Goal: Information Seeking & Learning: Find contact information

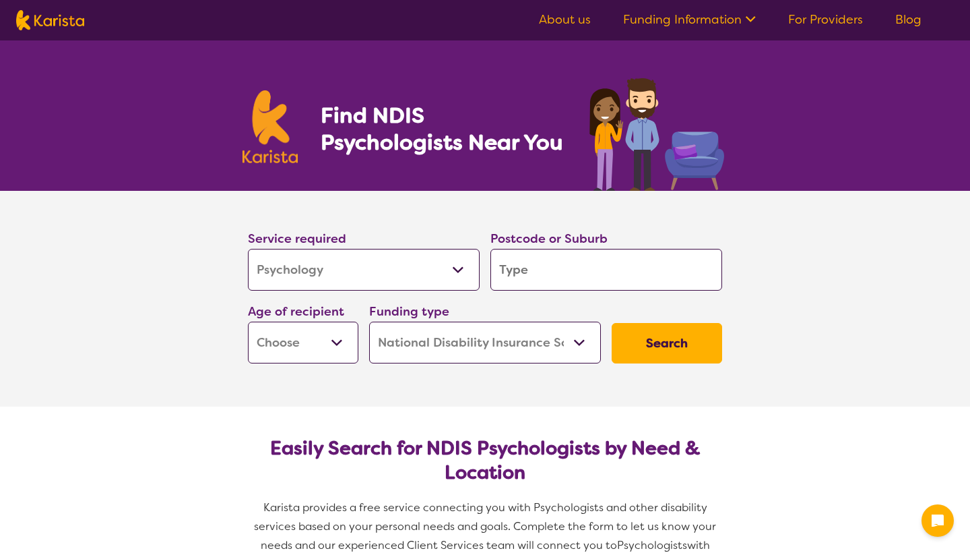
select select "Psychology"
select select "NDIS"
select select "Psychology"
select select "NDIS"
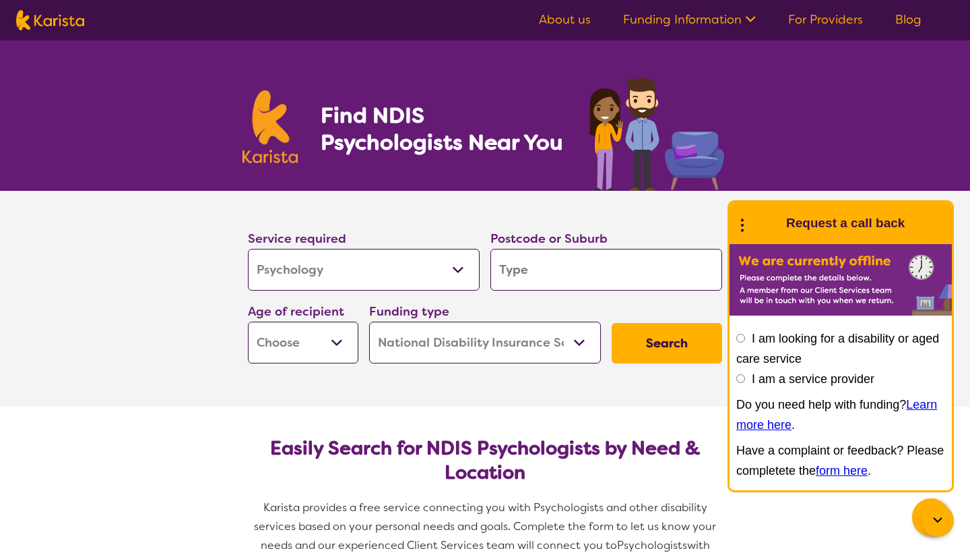
click at [536, 271] on input "search" at bounding box center [607, 270] width 232 height 42
type input "2"
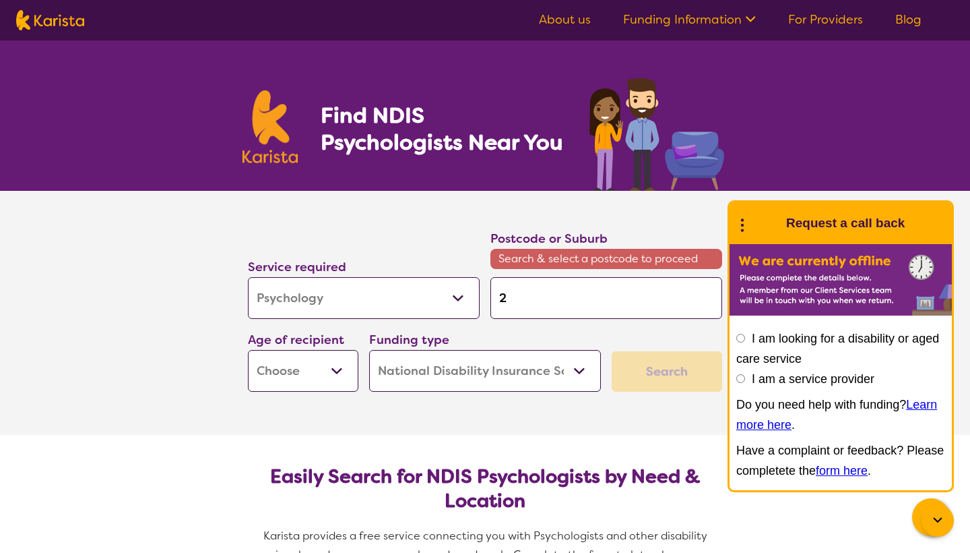
type input "26"
type input "260"
type input "2602"
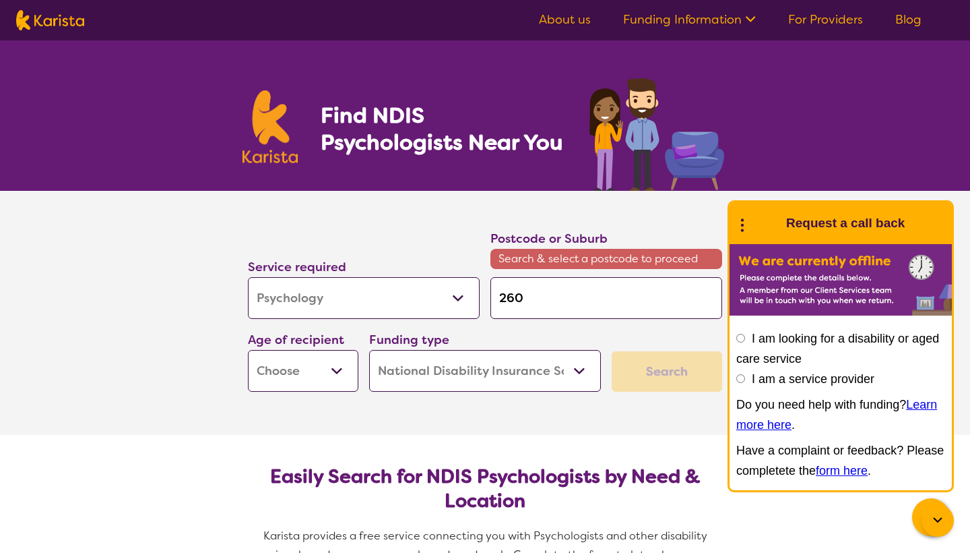
type input "2602"
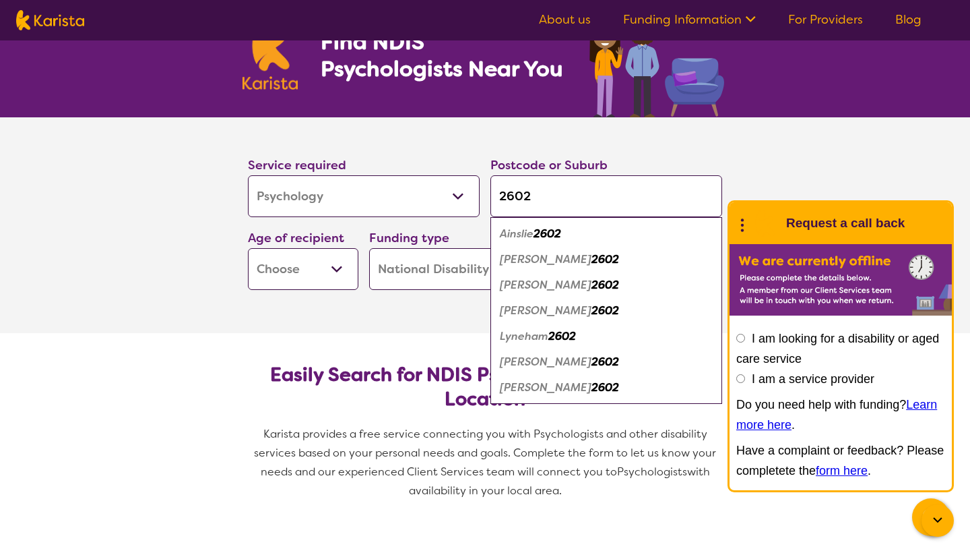
scroll to position [77, 0]
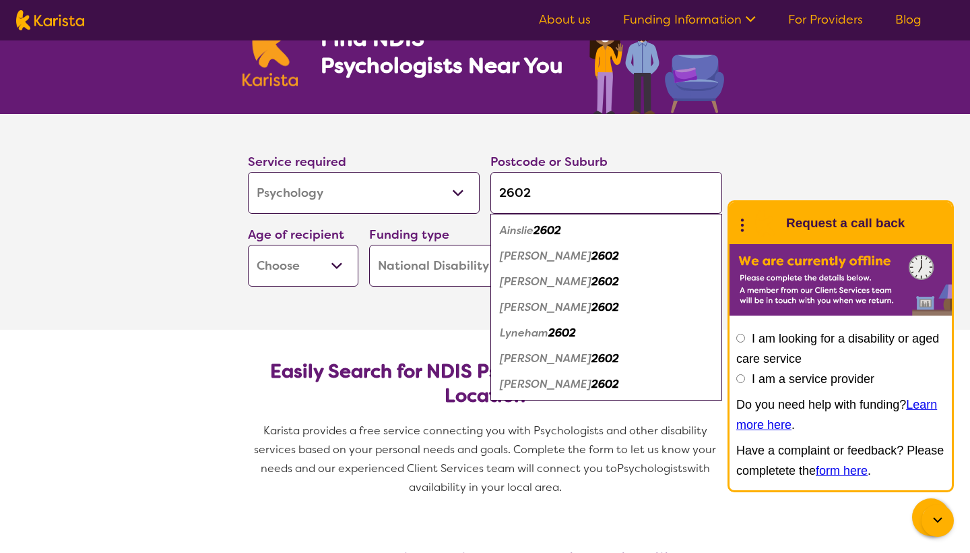
type input "2602"
click at [531, 389] on em "Watson" at bounding box center [546, 384] width 92 height 14
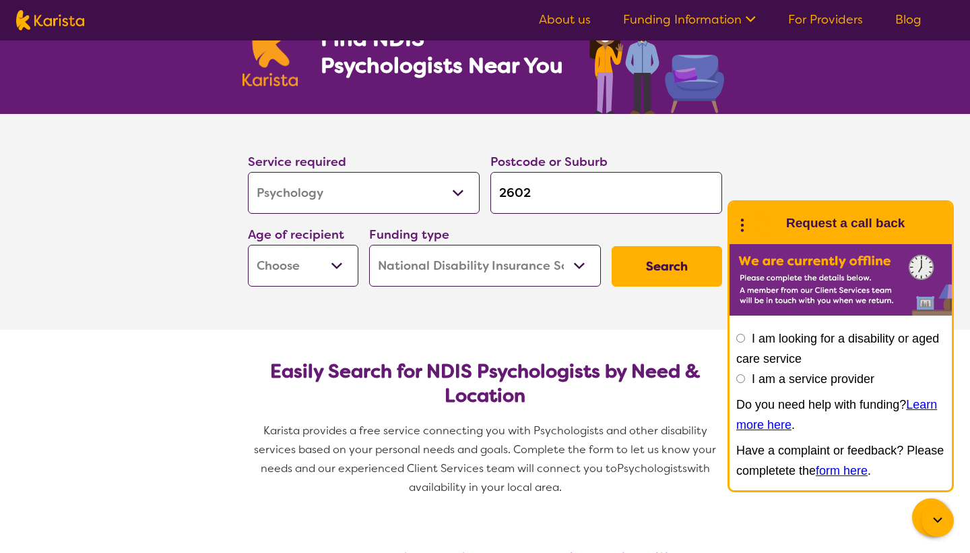
select select "AS"
click at [664, 261] on button "Search" at bounding box center [667, 266] width 111 height 40
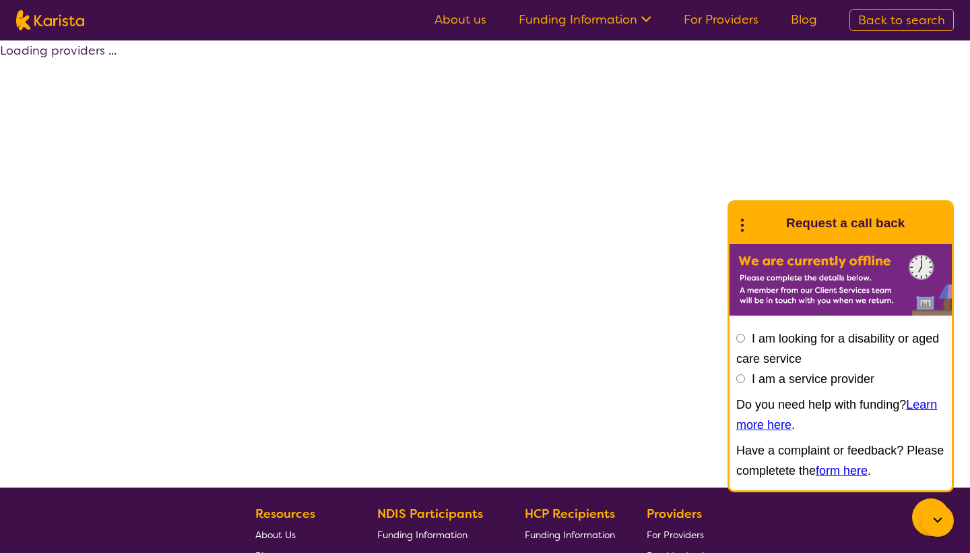
select select "by_score"
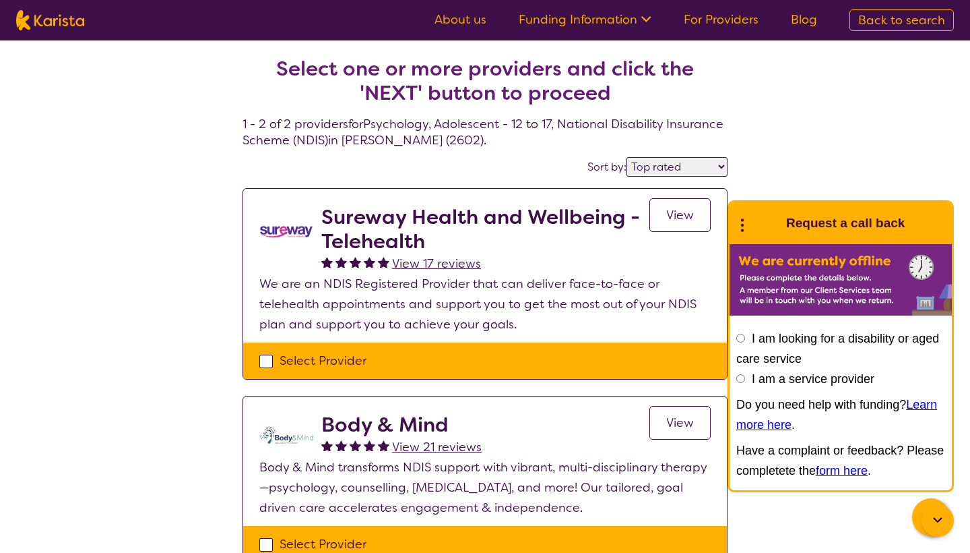
click at [868, 126] on div "Select one or more providers and click the 'NEXT' button to proceed 1 - 2 of 2 …" at bounding box center [485, 325] width 970 height 571
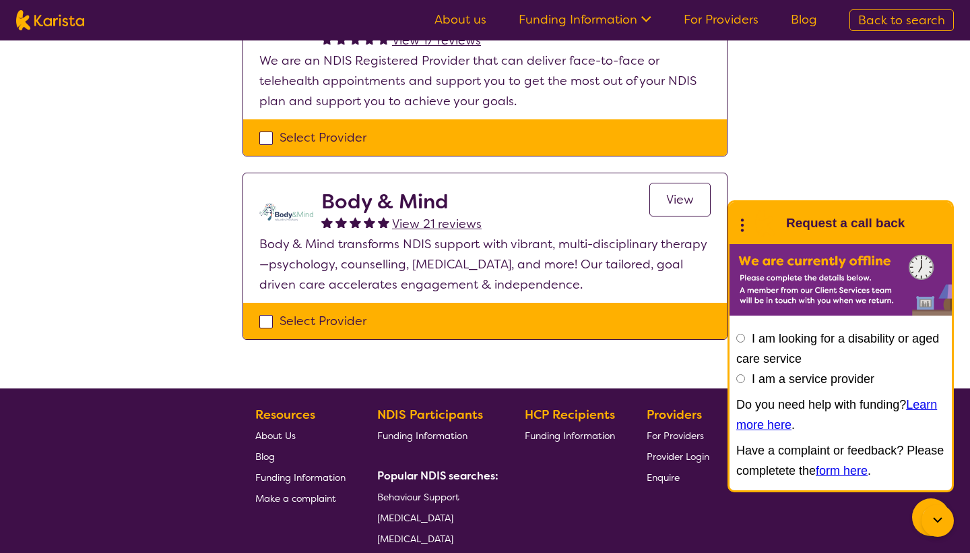
scroll to position [225, 0]
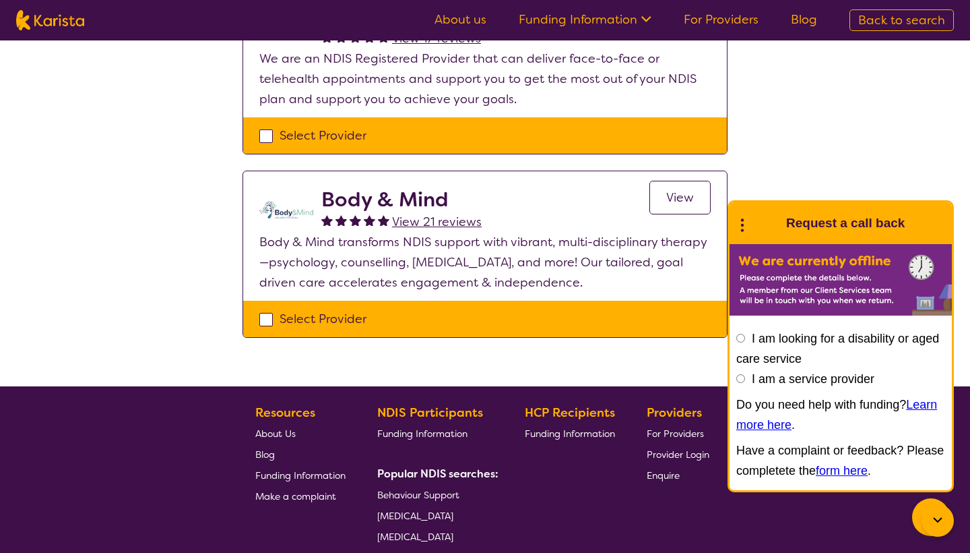
click at [672, 197] on span "View" at bounding box center [680, 197] width 28 height 16
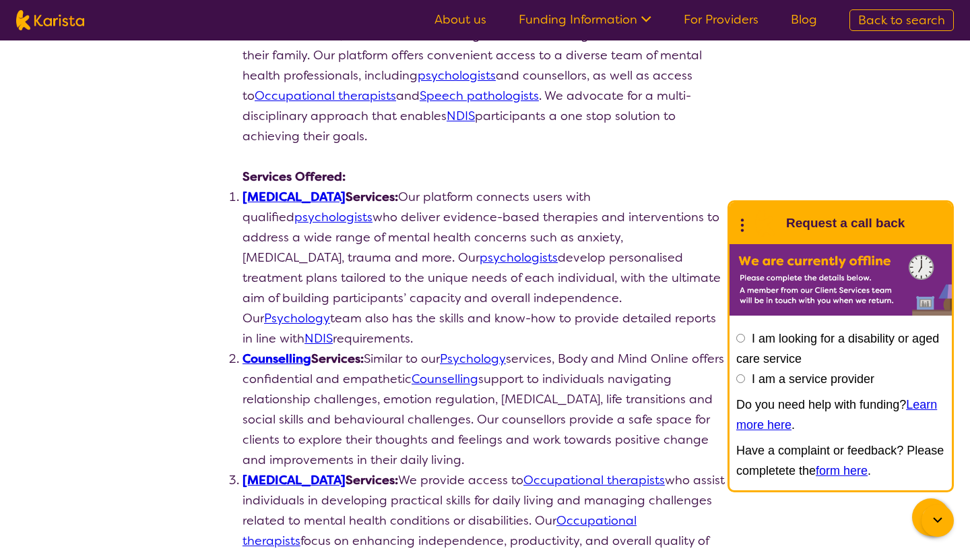
scroll to position [253, 0]
click at [277, 194] on link "Psychologist" at bounding box center [294, 197] width 103 height 16
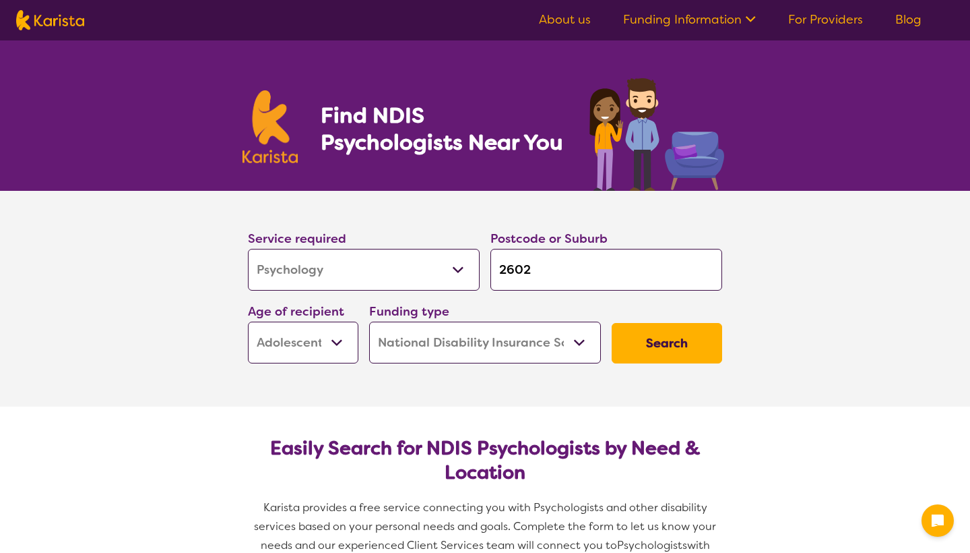
select select "Psychology"
select select "AS"
select select "NDIS"
select select "Psychology"
select select "AS"
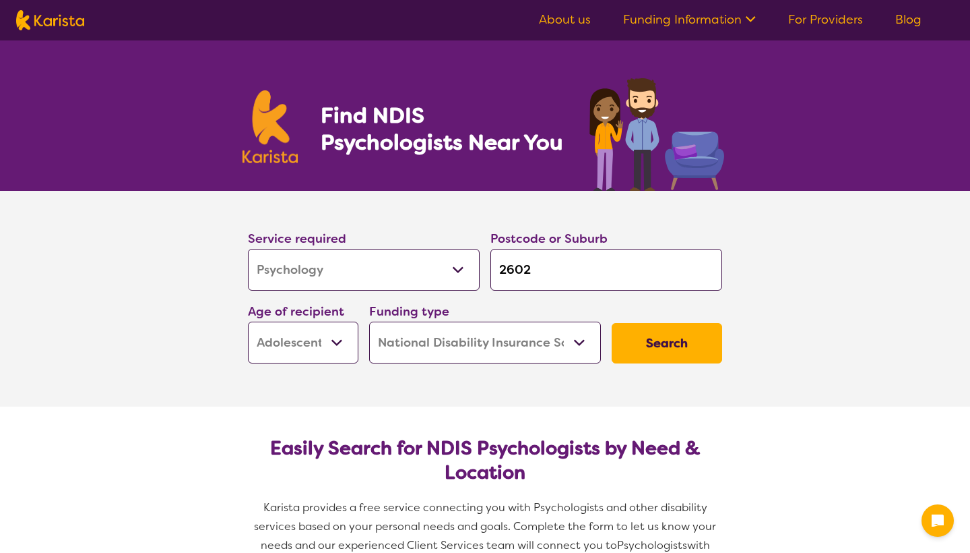
select select "NDIS"
